Goal: Check status: Check status

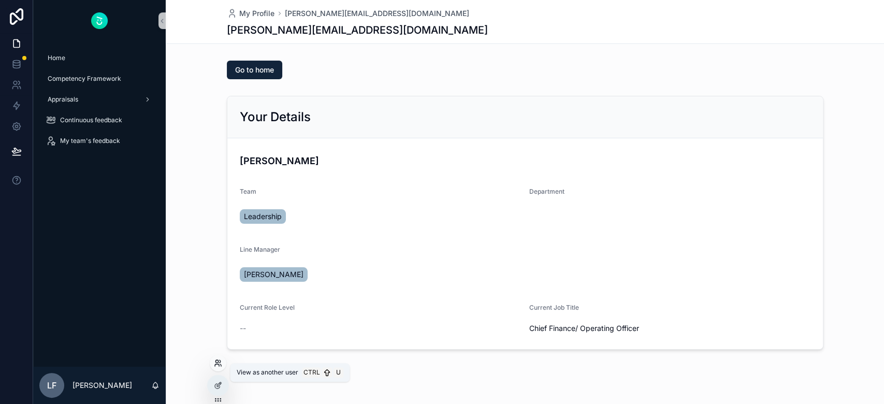
click at [215, 360] on icon at bounding box center [218, 363] width 8 height 8
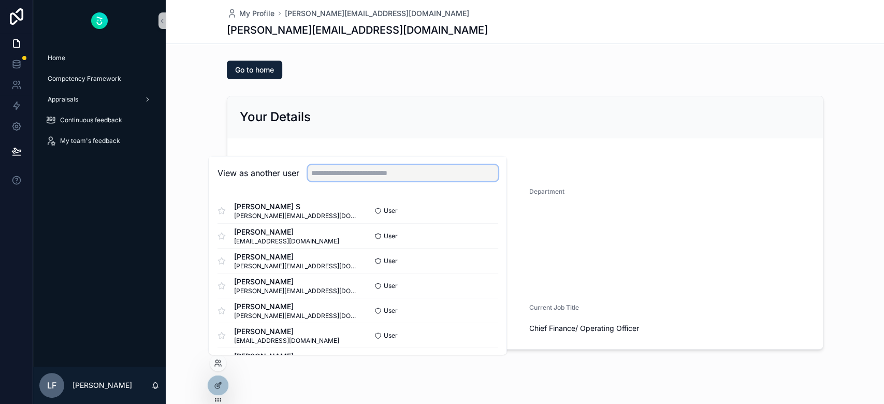
click at [347, 173] on input "text" at bounding box center [403, 173] width 191 height 17
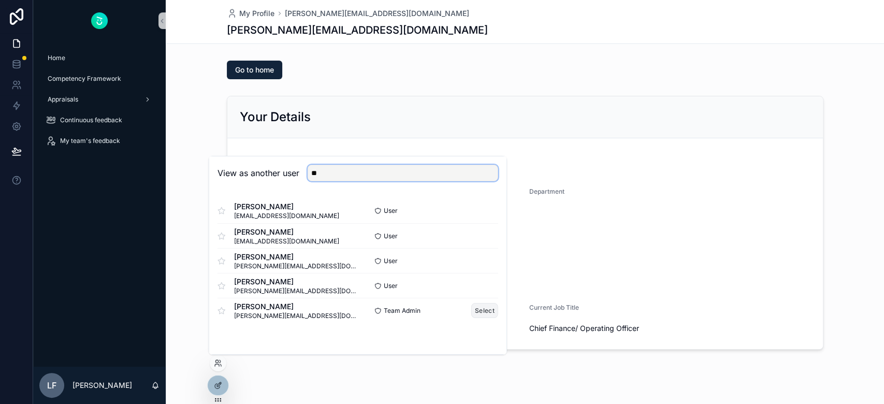
type input "**"
click at [483, 315] on button "Select" at bounding box center [484, 310] width 27 height 15
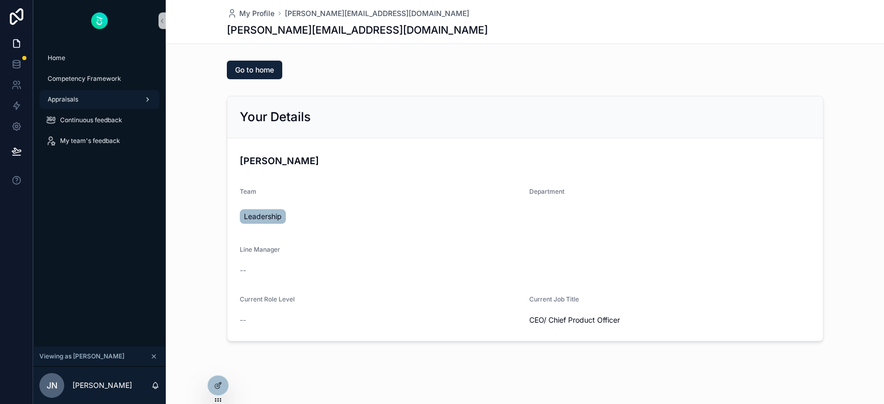
click at [70, 100] on span "Appraisals" at bounding box center [63, 99] width 31 height 8
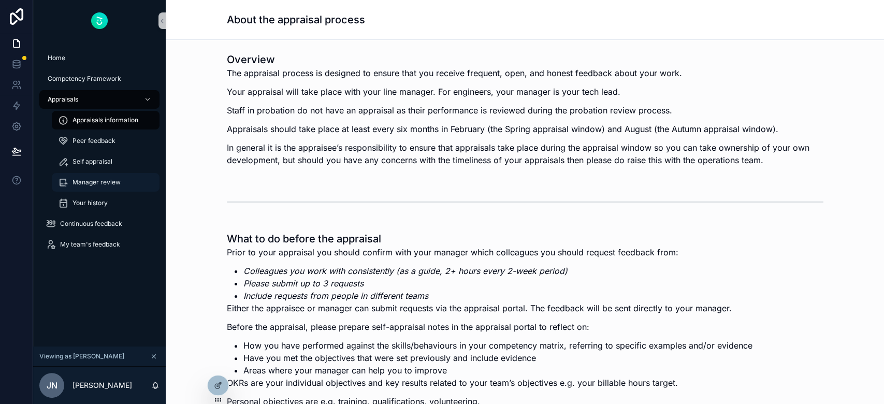
click at [90, 186] on span "Manager review" at bounding box center [97, 182] width 48 height 8
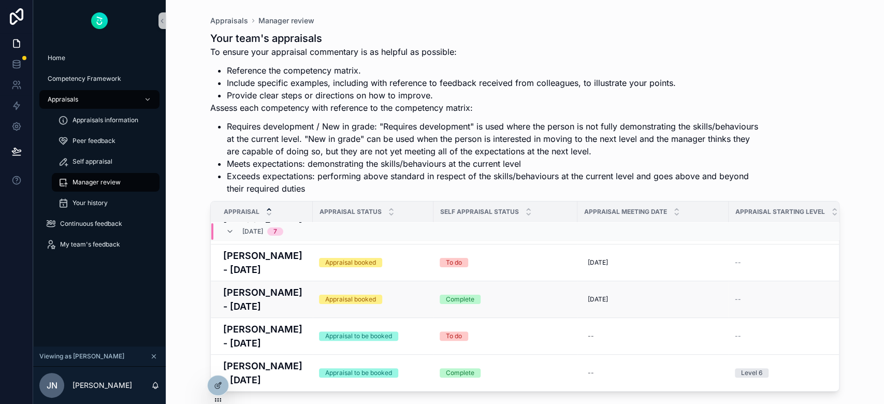
scroll to position [69, 0]
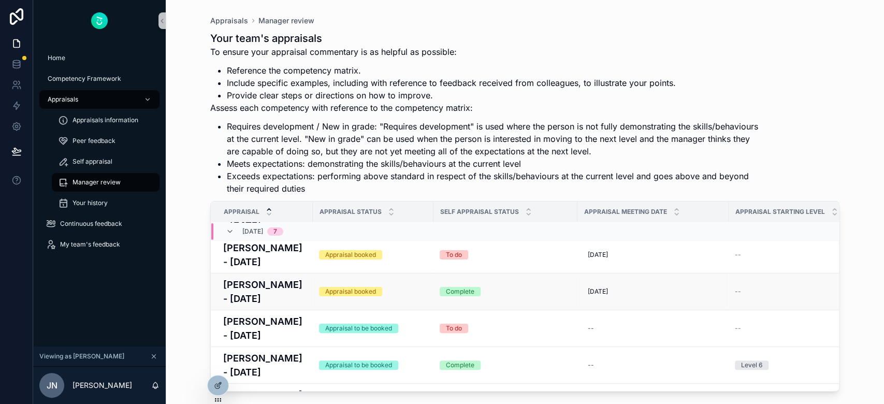
click at [384, 287] on div "Appraisal booked" at bounding box center [373, 291] width 108 height 9
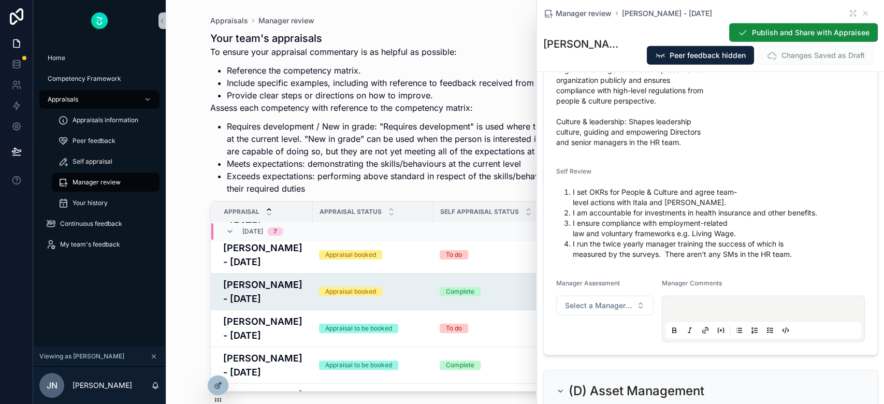
scroll to position [1726, 0]
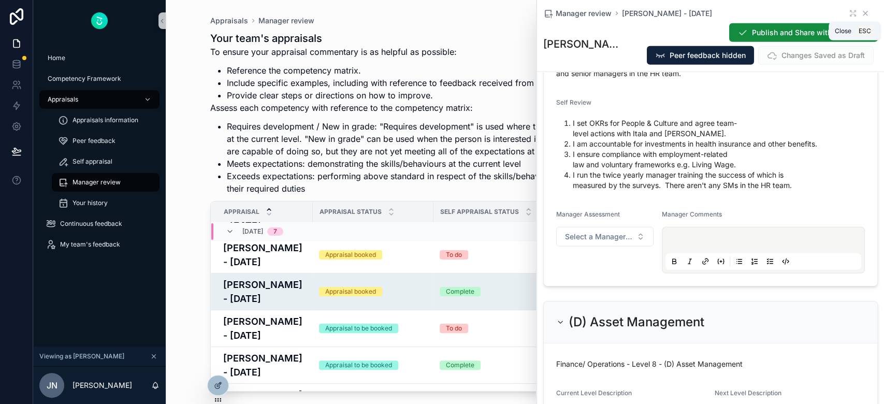
click at [863, 12] on icon "scrollable content" at bounding box center [865, 13] width 4 height 4
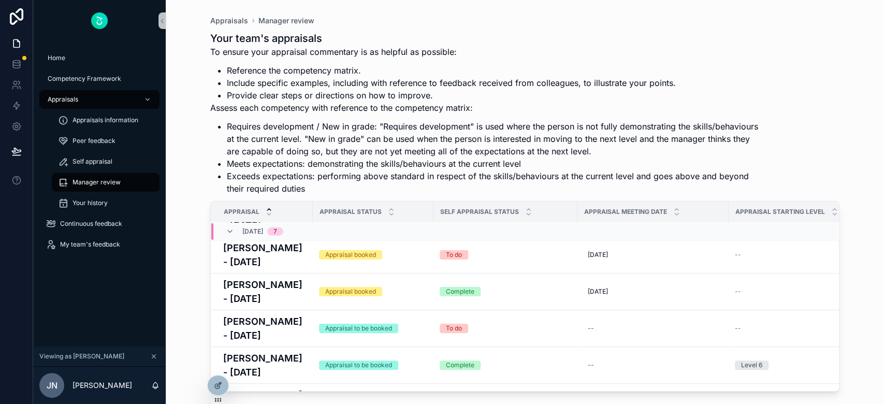
click at [154, 358] on icon "scrollable content" at bounding box center [153, 356] width 7 height 7
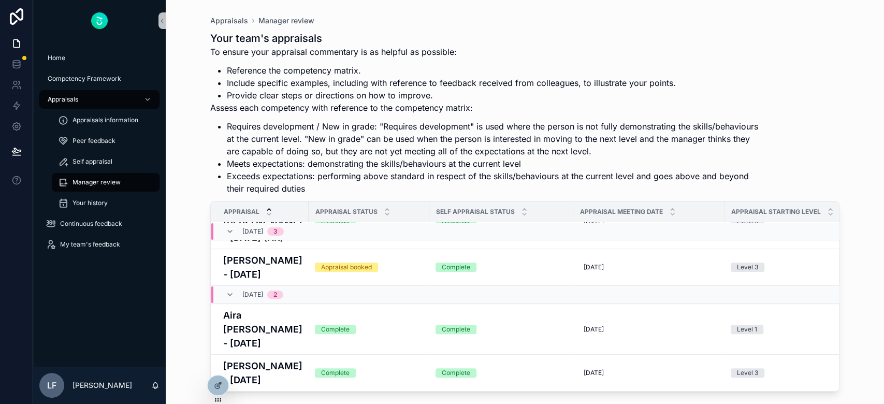
scroll to position [131, 0]
click at [86, 163] on span "Self appraisal" at bounding box center [93, 161] width 40 height 8
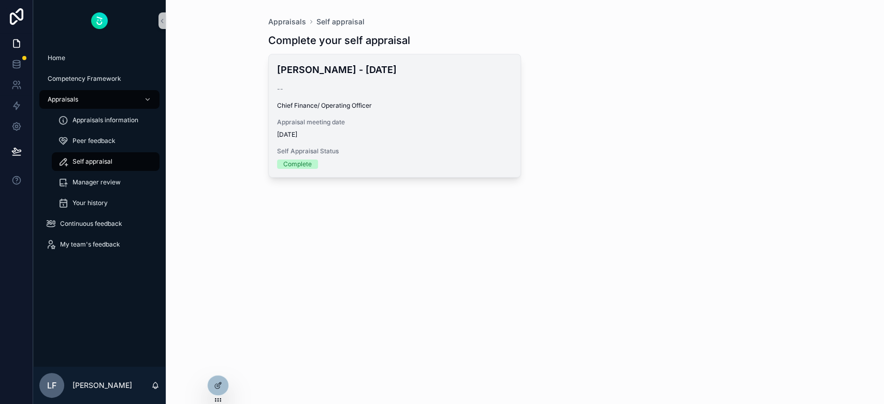
click at [446, 135] on span "05/09/2025" at bounding box center [394, 135] width 235 height 8
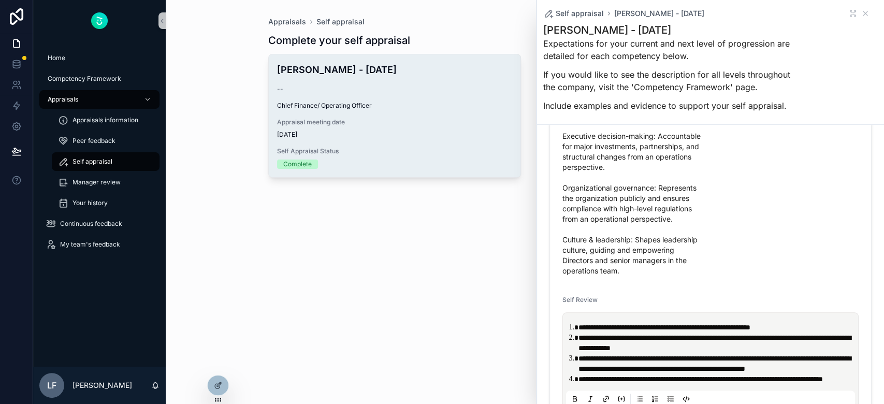
scroll to position [207, 0]
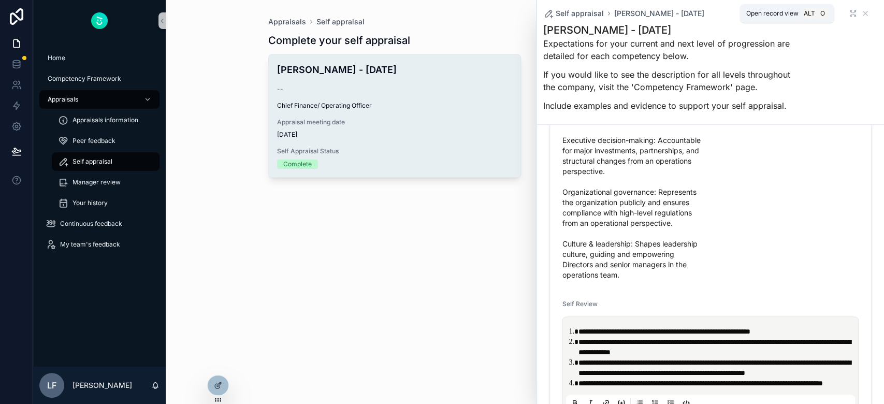
click at [850, 15] on icon "scrollable content" at bounding box center [851, 15] width 2 height 2
